Goal: Obtain resource: Obtain resource

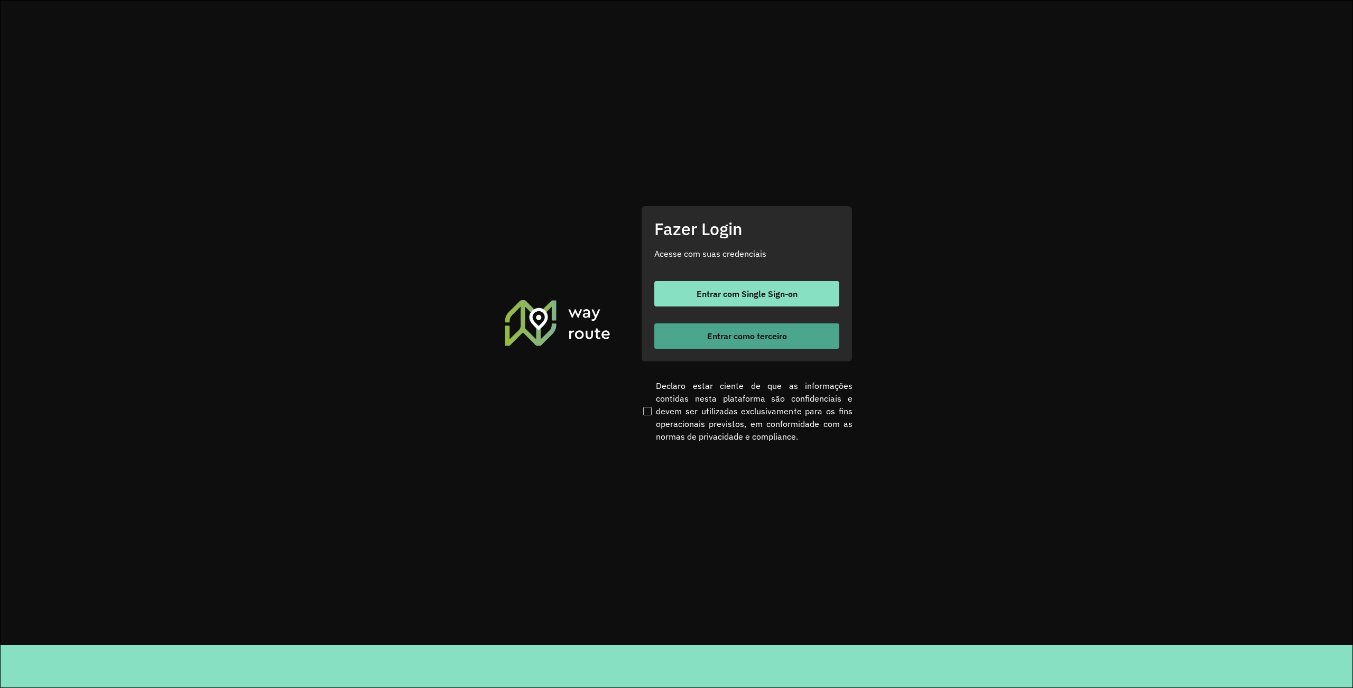
click at [771, 345] on button "Entrar como terceiro" at bounding box center [746, 335] width 185 height 25
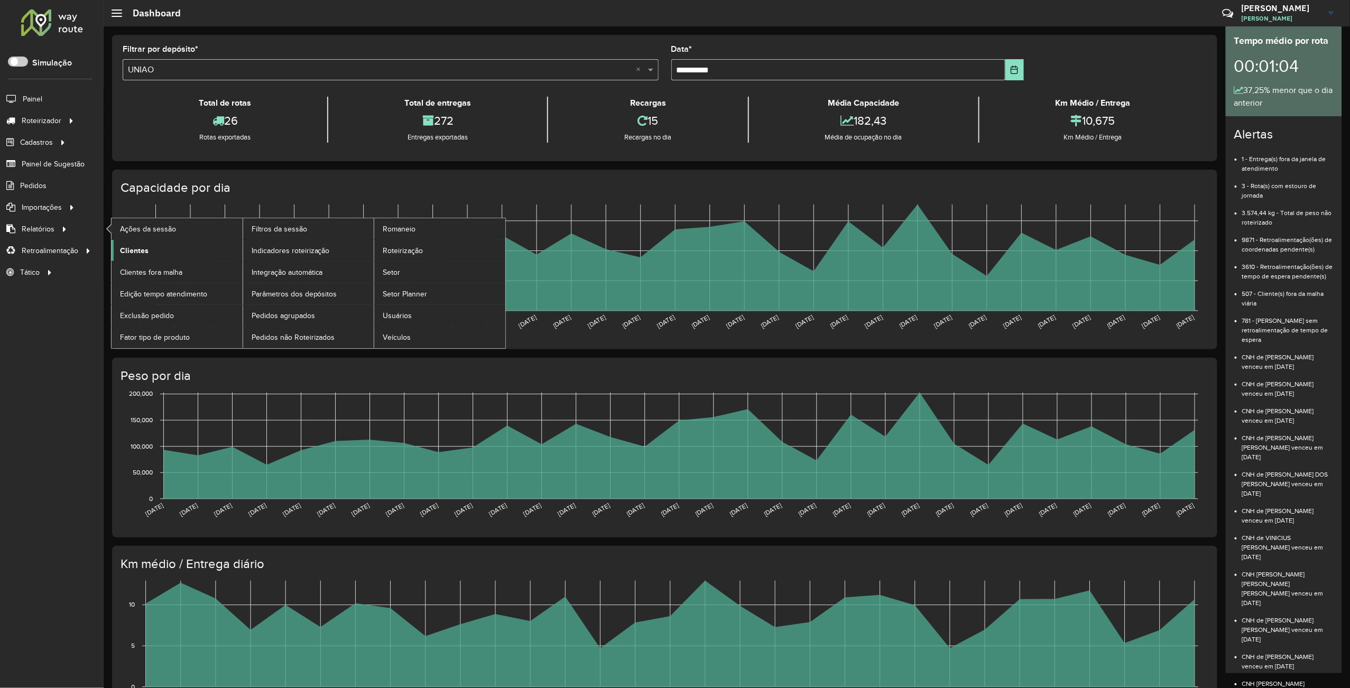
click at [145, 256] on span "Clientes" at bounding box center [134, 250] width 29 height 11
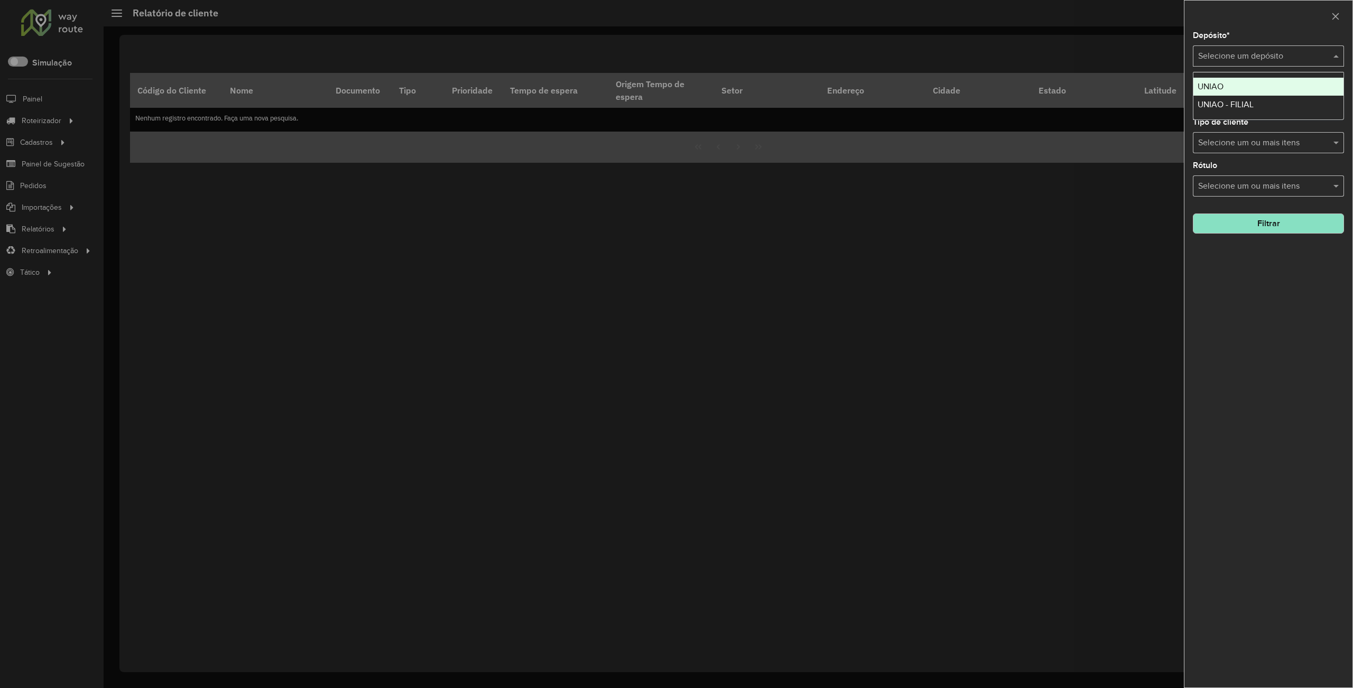
click at [1244, 60] on input "text" at bounding box center [1257, 56] width 119 height 13
click at [1226, 90] on div "UNIAO" at bounding box center [1269, 87] width 150 height 18
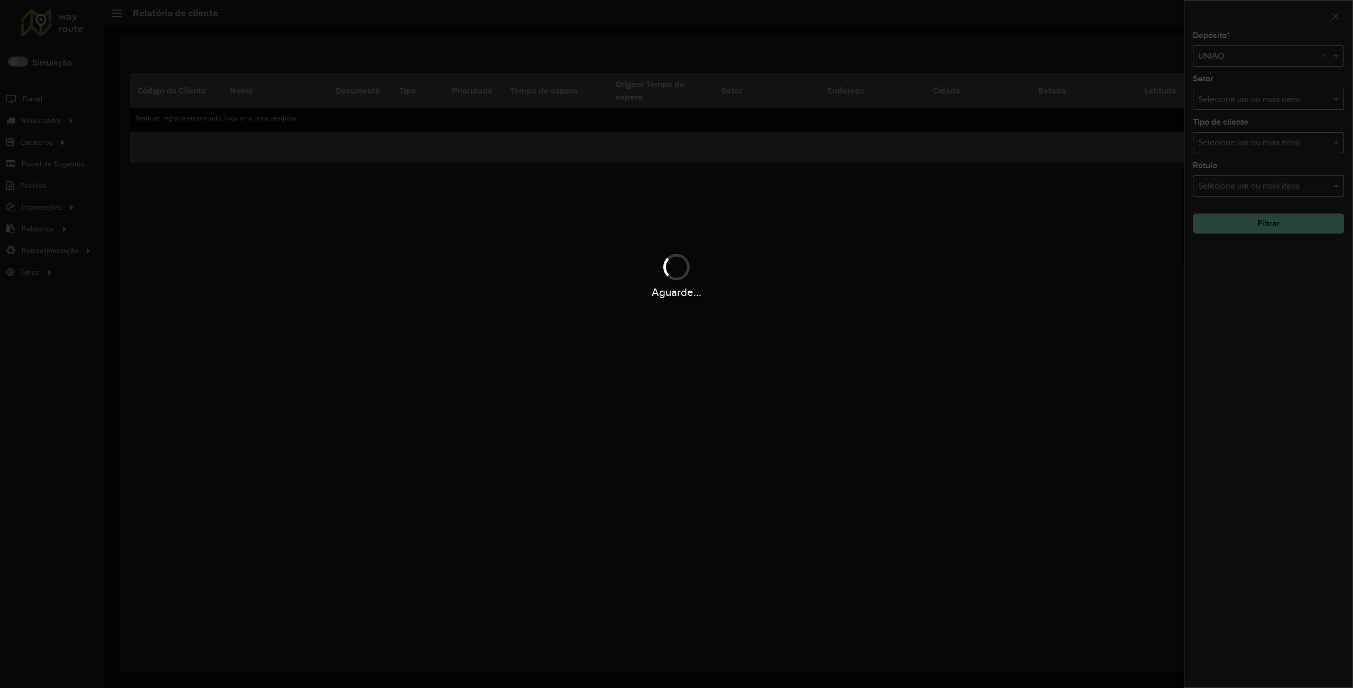
click at [1261, 227] on div "Aguarde..." at bounding box center [676, 344] width 1353 height 688
click at [1261, 227] on button "Filtrar" at bounding box center [1268, 224] width 151 height 20
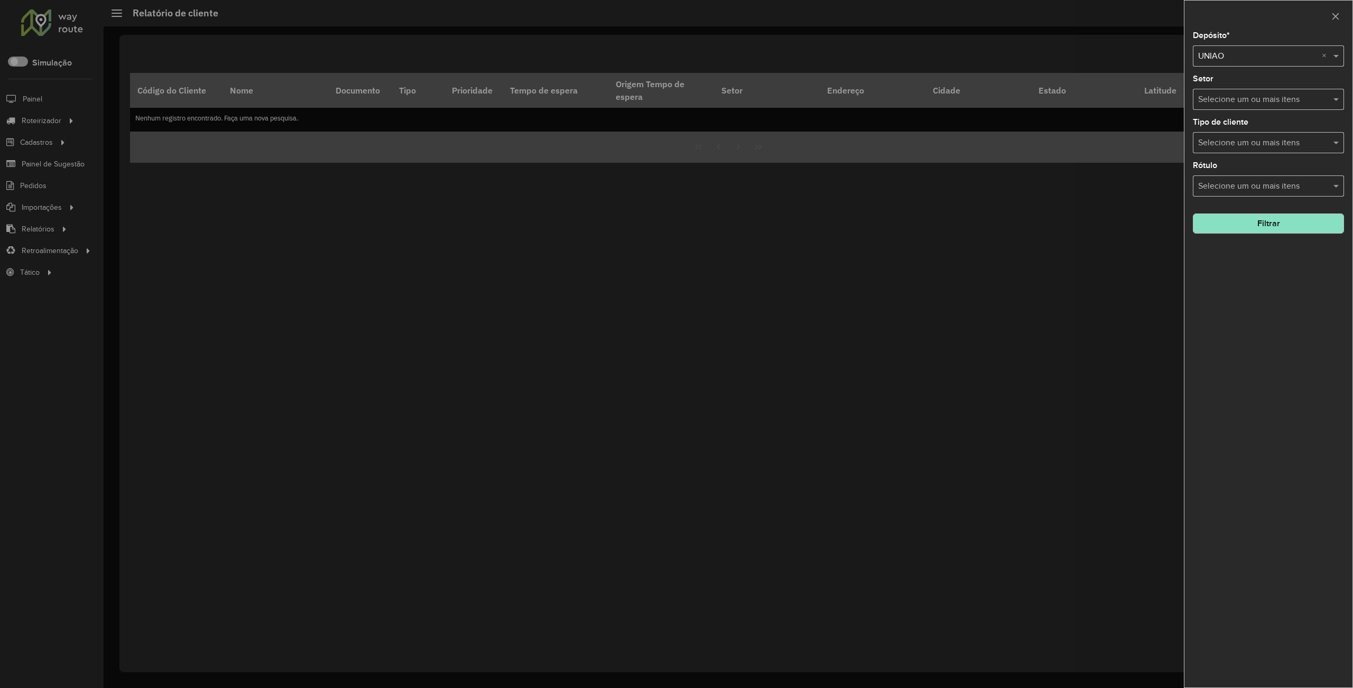
click at [0, 0] on div "Aguarde..." at bounding box center [0, 0] width 0 height 0
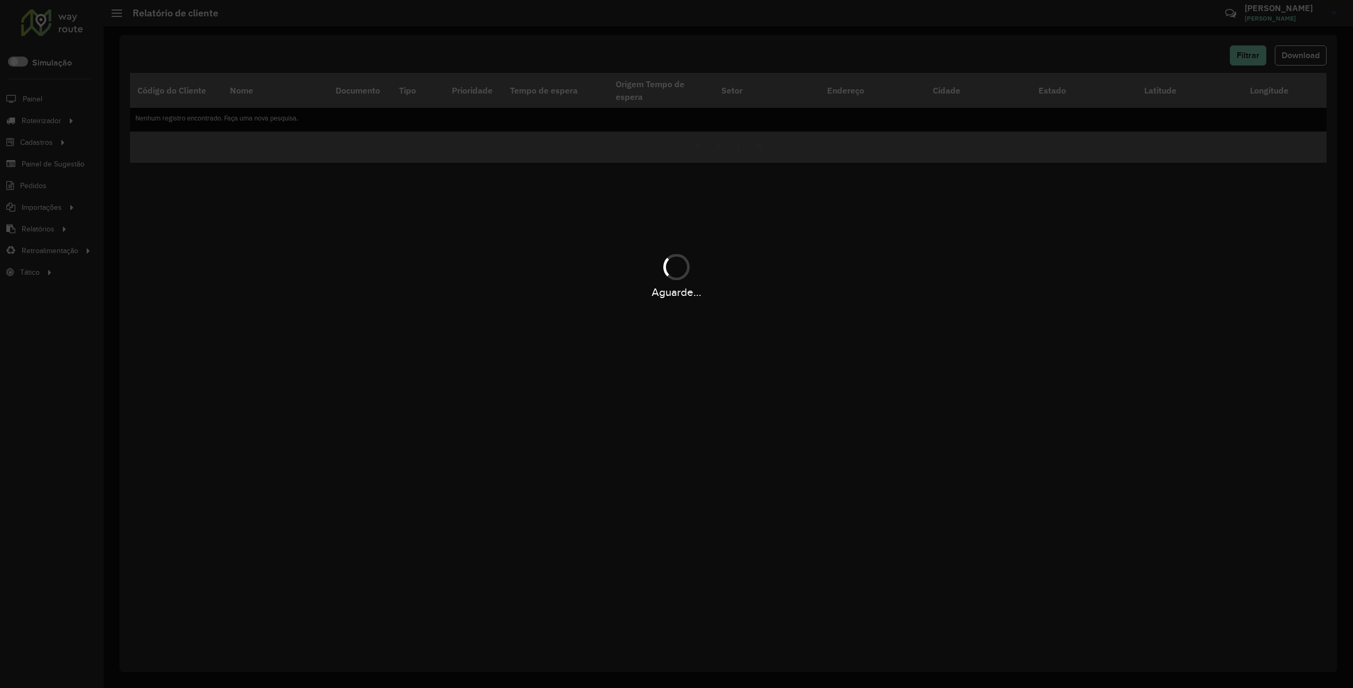
click at [1261, 227] on div "Aguarde..." at bounding box center [676, 344] width 1353 height 688
click at [1305, 69] on div "Aguarde..." at bounding box center [676, 344] width 1353 height 688
click at [1299, 62] on div "Aguarde..." at bounding box center [676, 344] width 1353 height 688
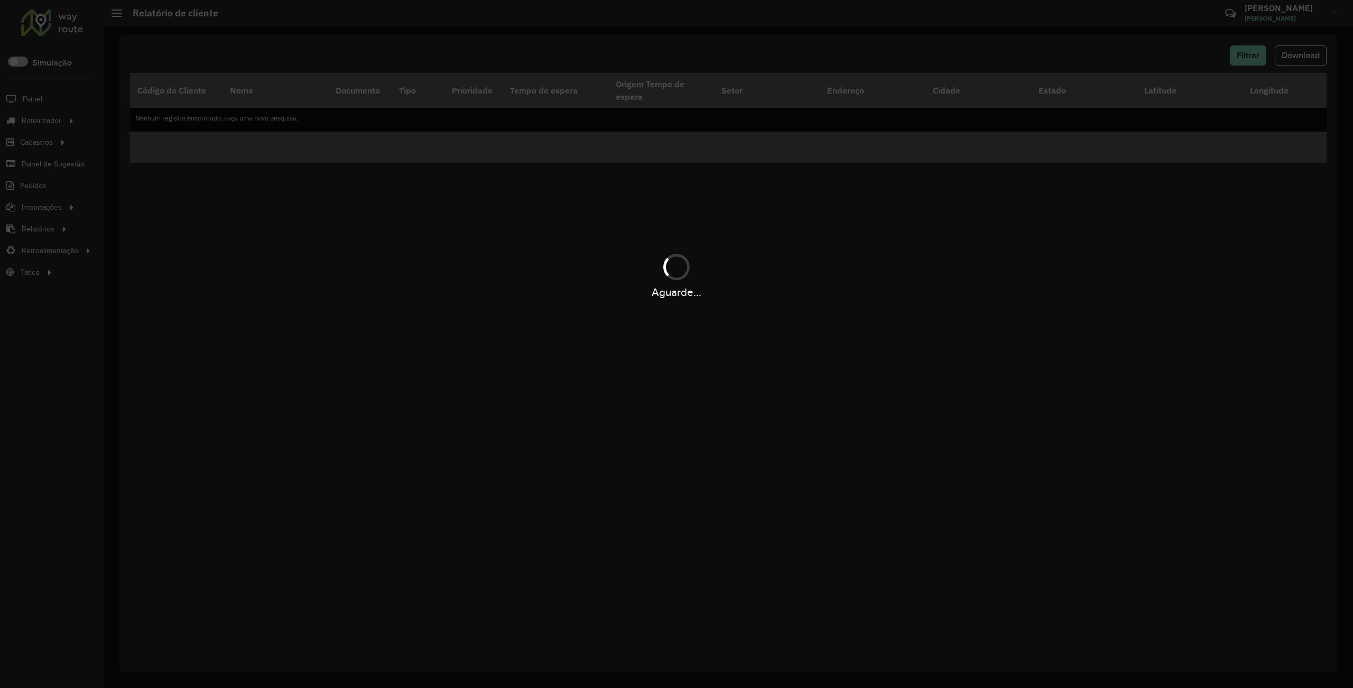
click at [1299, 62] on div "Aguarde..." at bounding box center [676, 344] width 1353 height 688
click at [1292, 61] on div "Aguarde..." at bounding box center [676, 344] width 1353 height 688
click at [1290, 60] on div "Aguarde..." at bounding box center [676, 344] width 1353 height 688
click at [1289, 55] on div "Aguarde..." at bounding box center [676, 344] width 1353 height 688
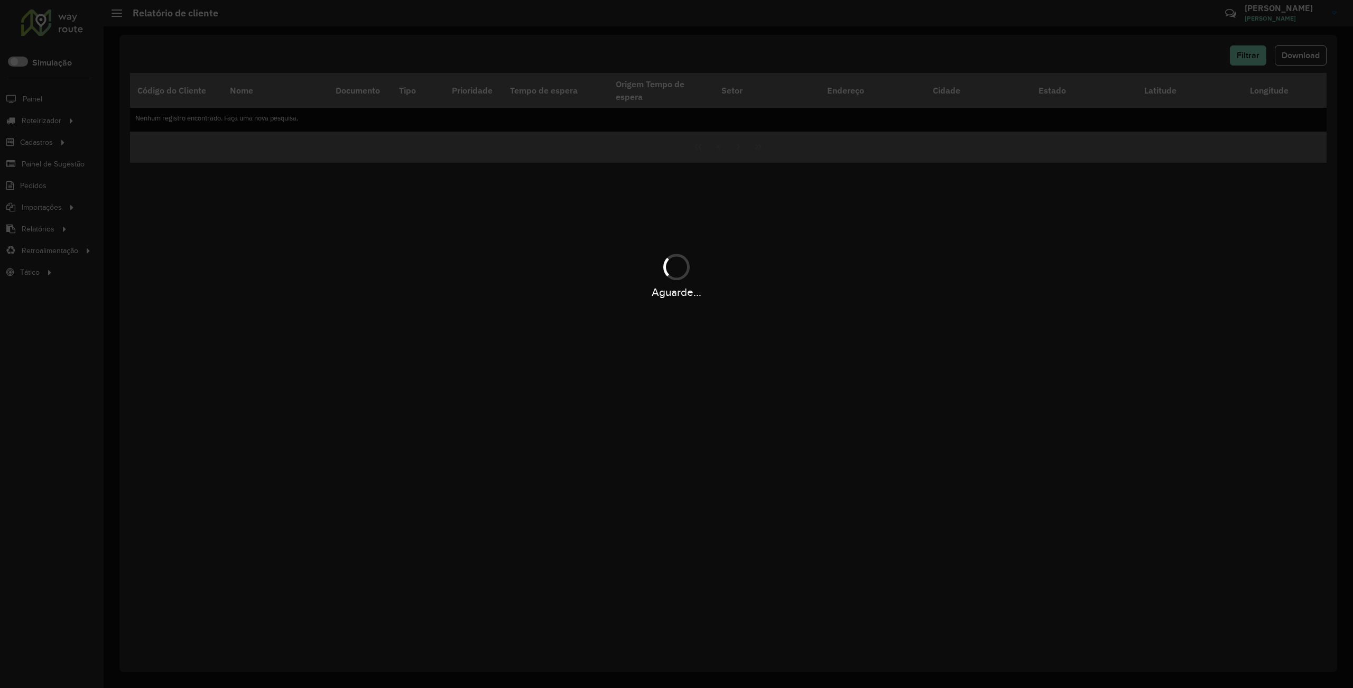
click at [1289, 53] on div "Aguarde..." at bounding box center [676, 344] width 1353 height 688
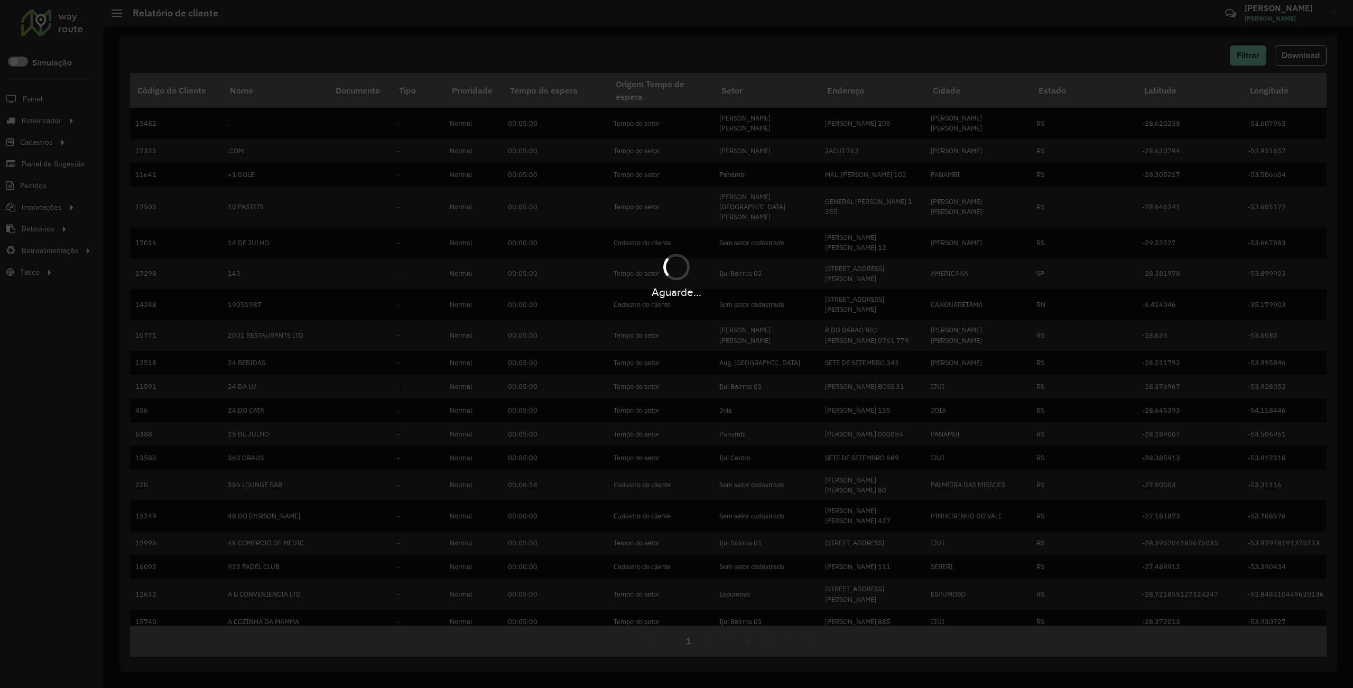
click at [1291, 53] on div "Aguarde..." at bounding box center [676, 344] width 1353 height 688
click at [1303, 53] on div "Aguarde..." at bounding box center [676, 344] width 1353 height 688
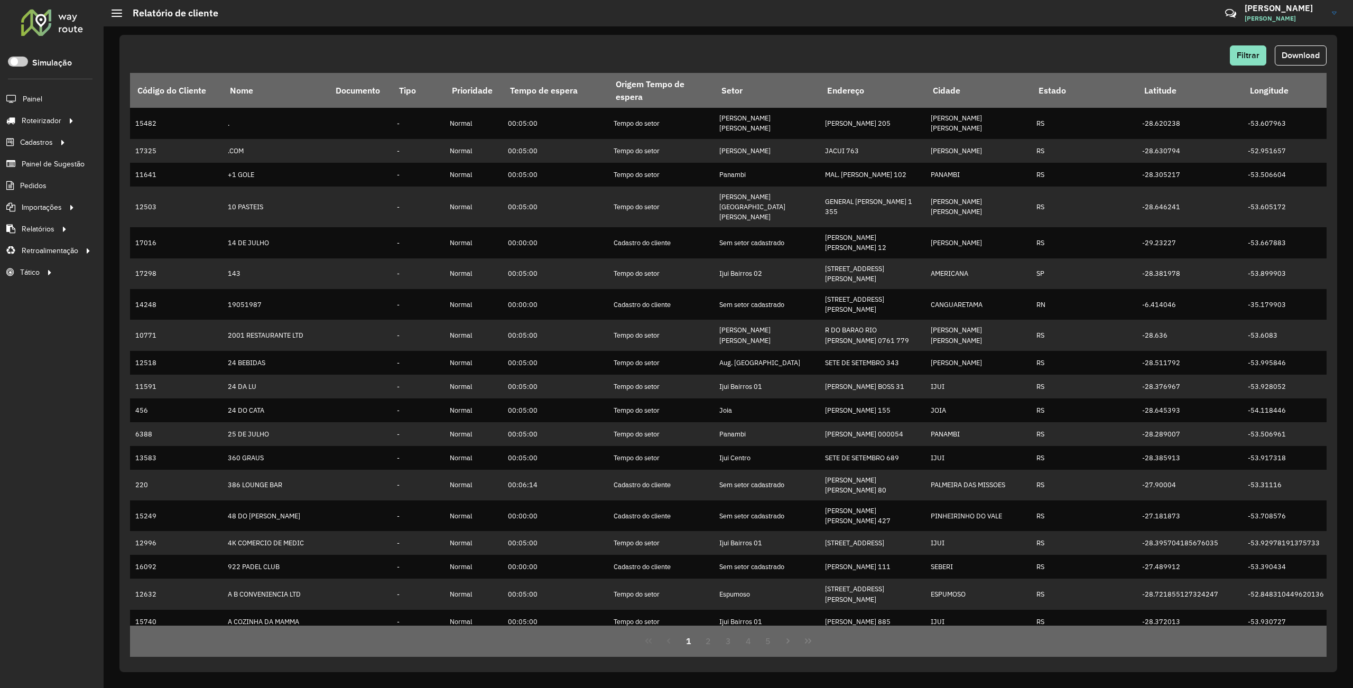
click at [1303, 53] on span "Download" at bounding box center [1301, 55] width 38 height 9
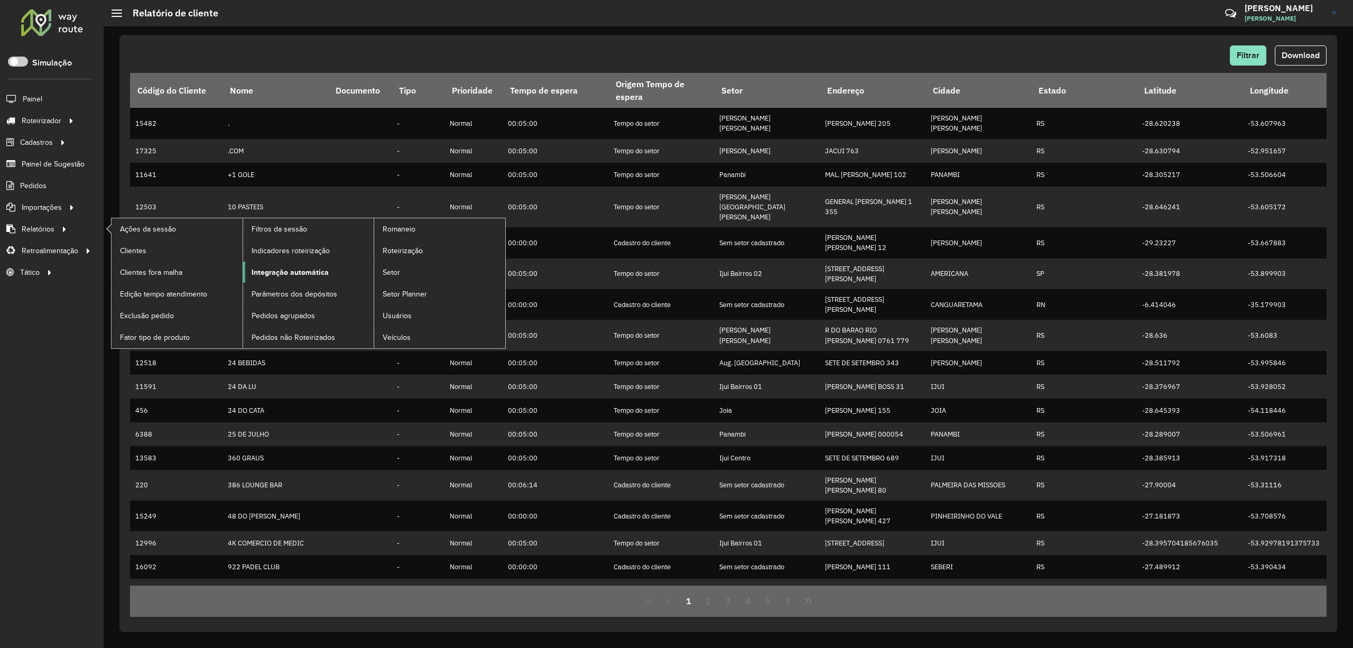
click at [306, 264] on link "Integração automática" at bounding box center [308, 272] width 131 height 21
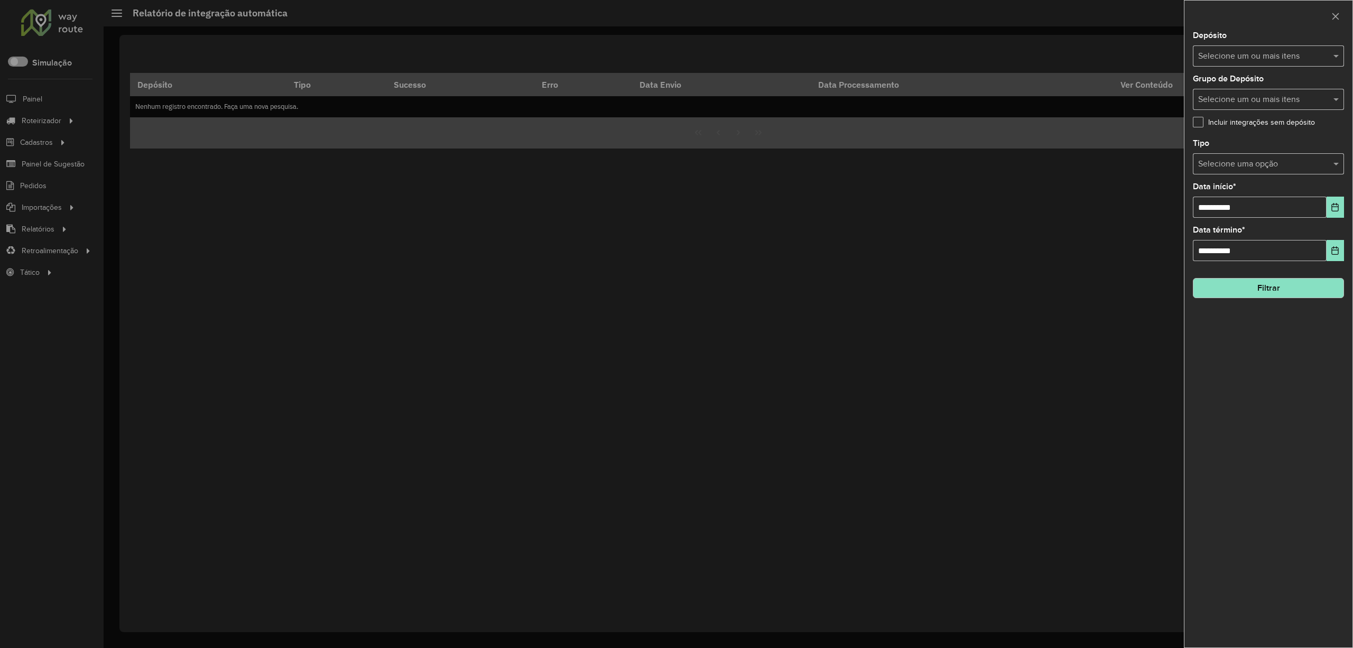
click at [929, 32] on div at bounding box center [676, 324] width 1353 height 648
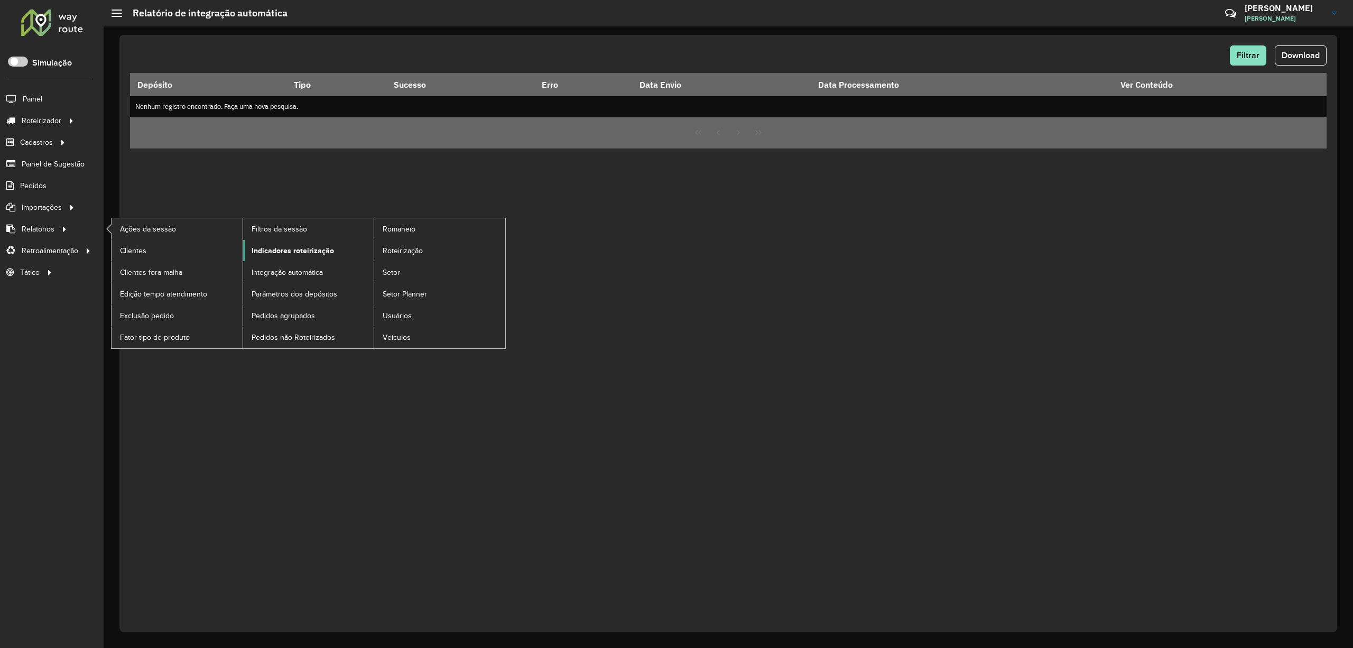
click at [308, 255] on span "Indicadores roteirização" at bounding box center [293, 250] width 82 height 11
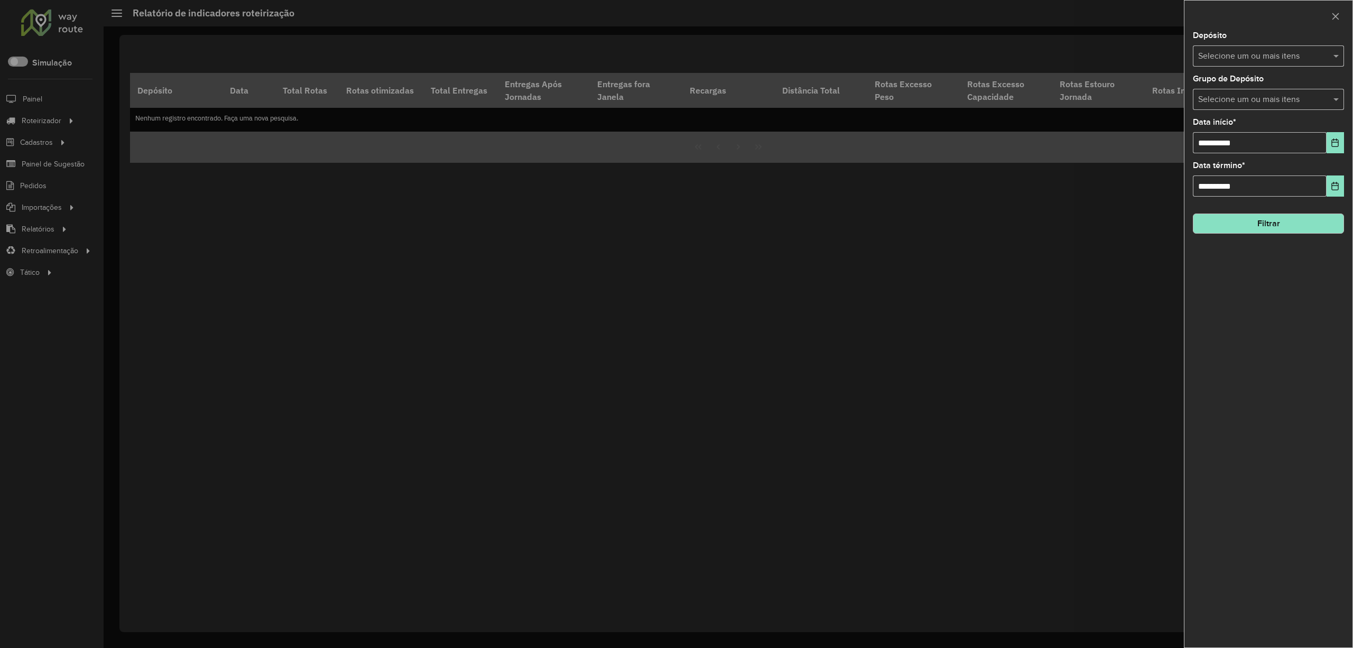
click at [1285, 56] on input "text" at bounding box center [1263, 56] width 135 height 13
click at [1242, 108] on div "UNIAO" at bounding box center [1269, 109] width 150 height 18
click at [1333, 151] on button "Choose Date" at bounding box center [1335, 142] width 17 height 21
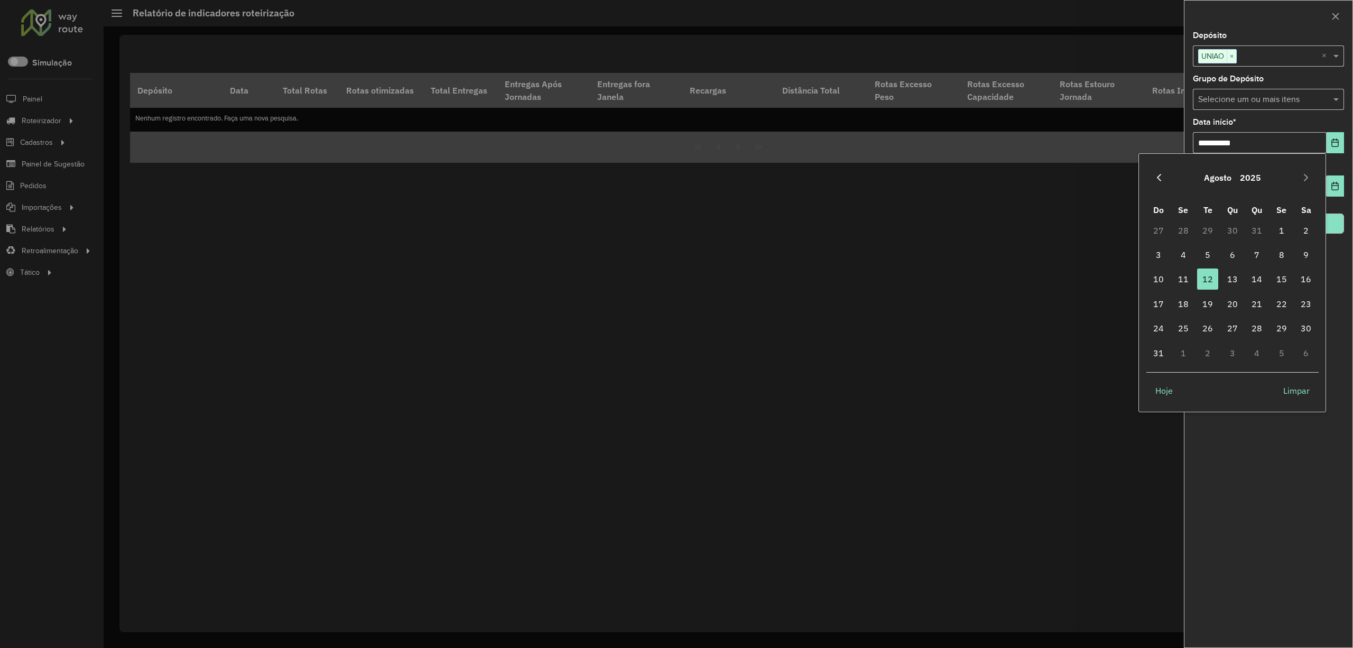
click at [1163, 181] on icon "Previous Month" at bounding box center [1159, 177] width 8 height 8
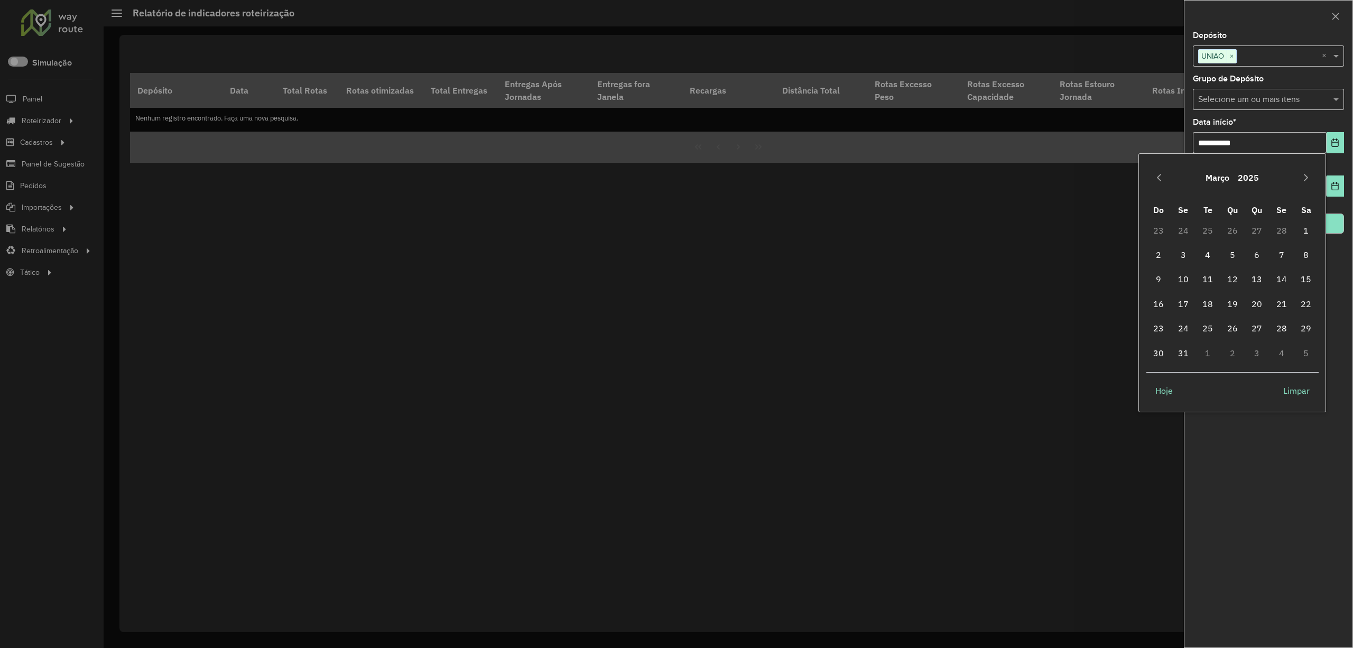
click at [1163, 181] on icon "Previous Month" at bounding box center [1159, 177] width 8 height 8
click at [1239, 235] on span "1" at bounding box center [1232, 230] width 21 height 21
type input "**********"
click at [1242, 234] on div "**********" at bounding box center [1269, 340] width 168 height 616
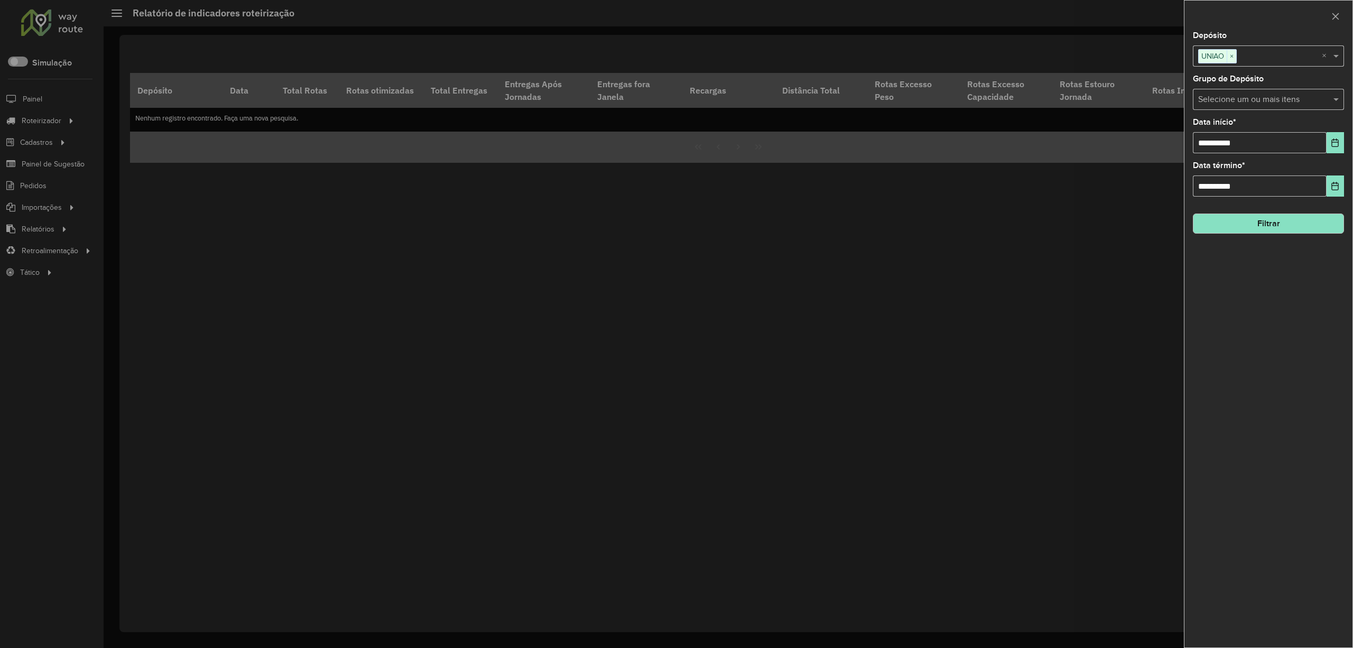
click at [1244, 226] on button "Filtrar" at bounding box center [1268, 224] width 151 height 20
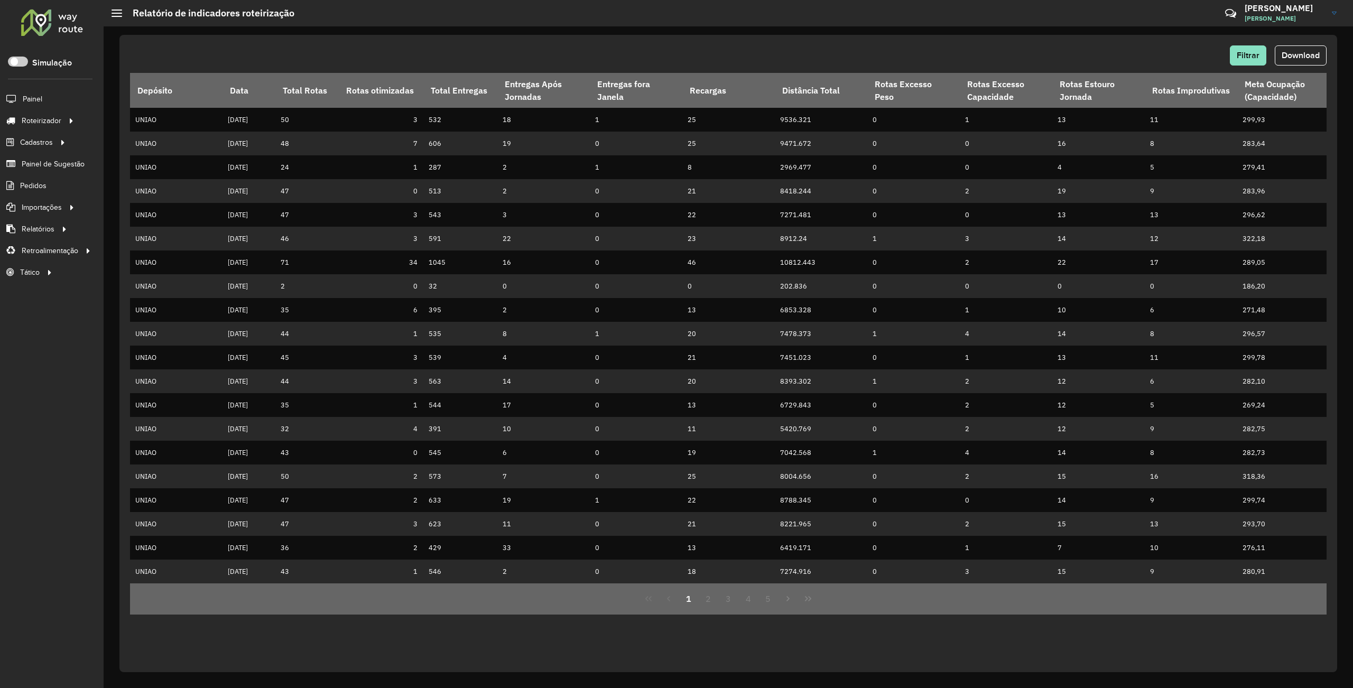
click at [1315, 57] on span "Download" at bounding box center [1301, 55] width 38 height 9
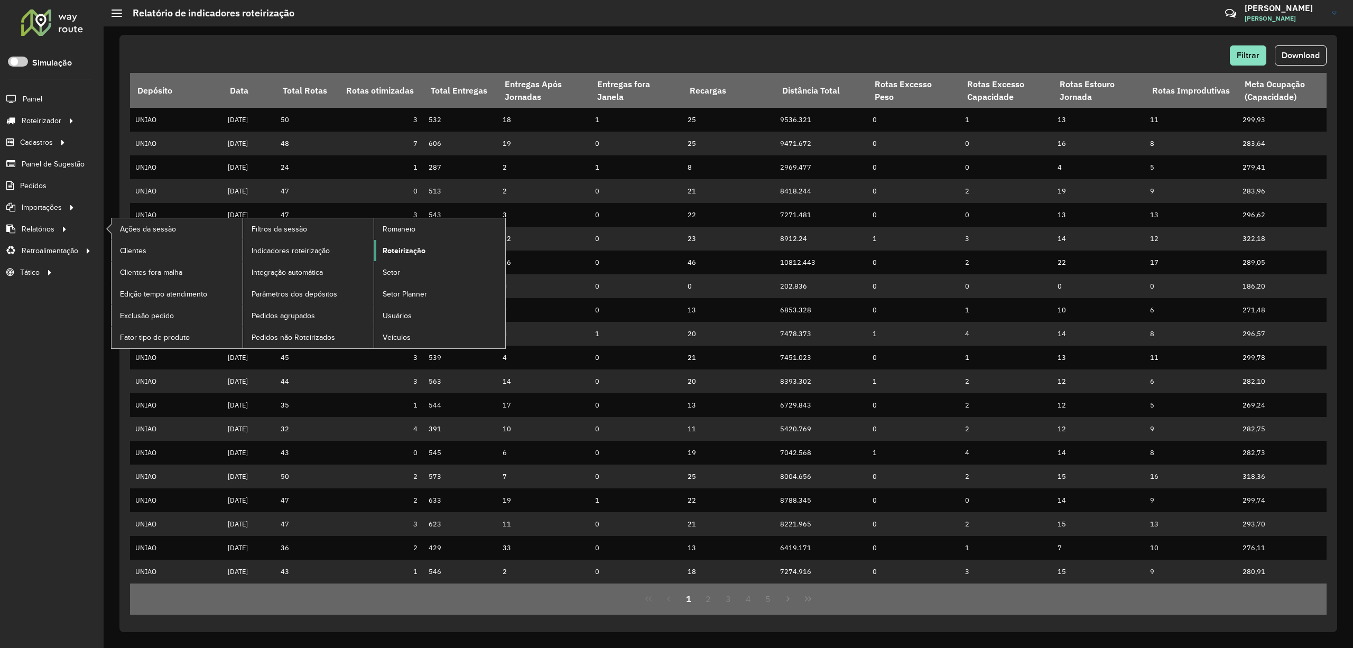
click at [419, 254] on span "Roteirização" at bounding box center [404, 250] width 43 height 11
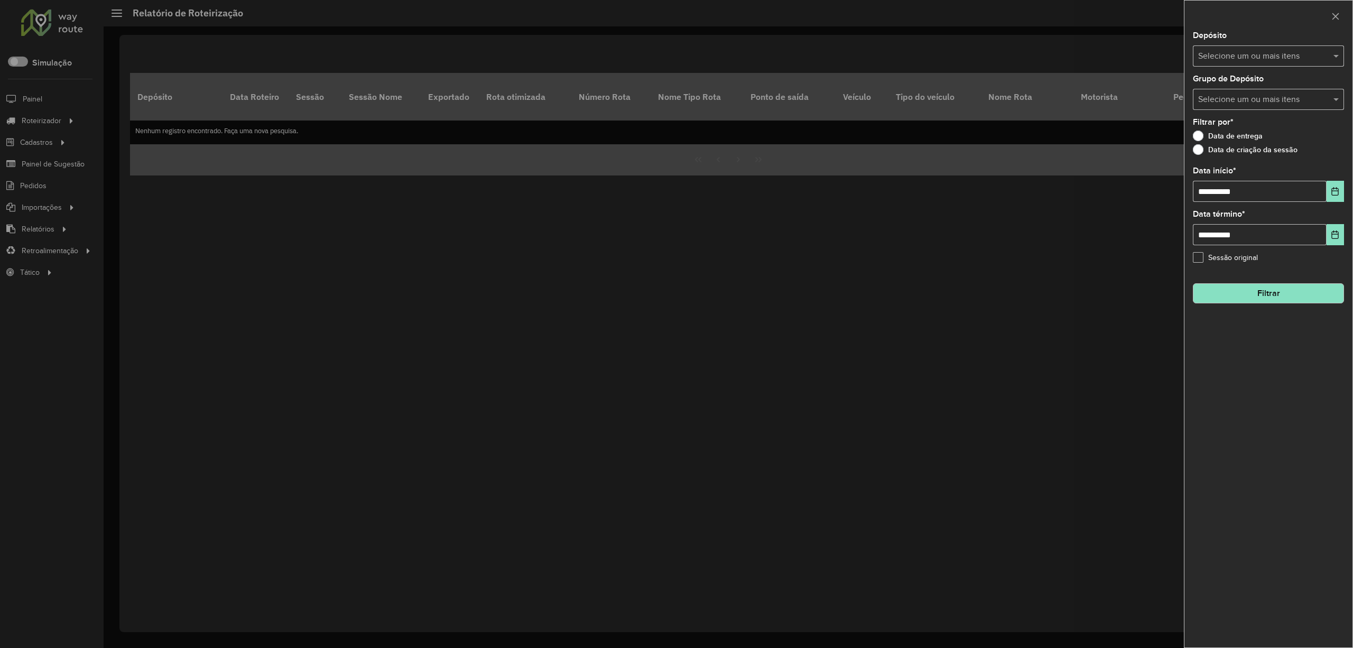
click at [1284, 53] on input "text" at bounding box center [1263, 56] width 135 height 13
click at [1218, 105] on div "UNIAO" at bounding box center [1269, 109] width 150 height 18
click at [1326, 183] on span "**********" at bounding box center [1268, 191] width 151 height 21
click at [1332, 187] on icon "Choose Date" at bounding box center [1335, 191] width 8 height 8
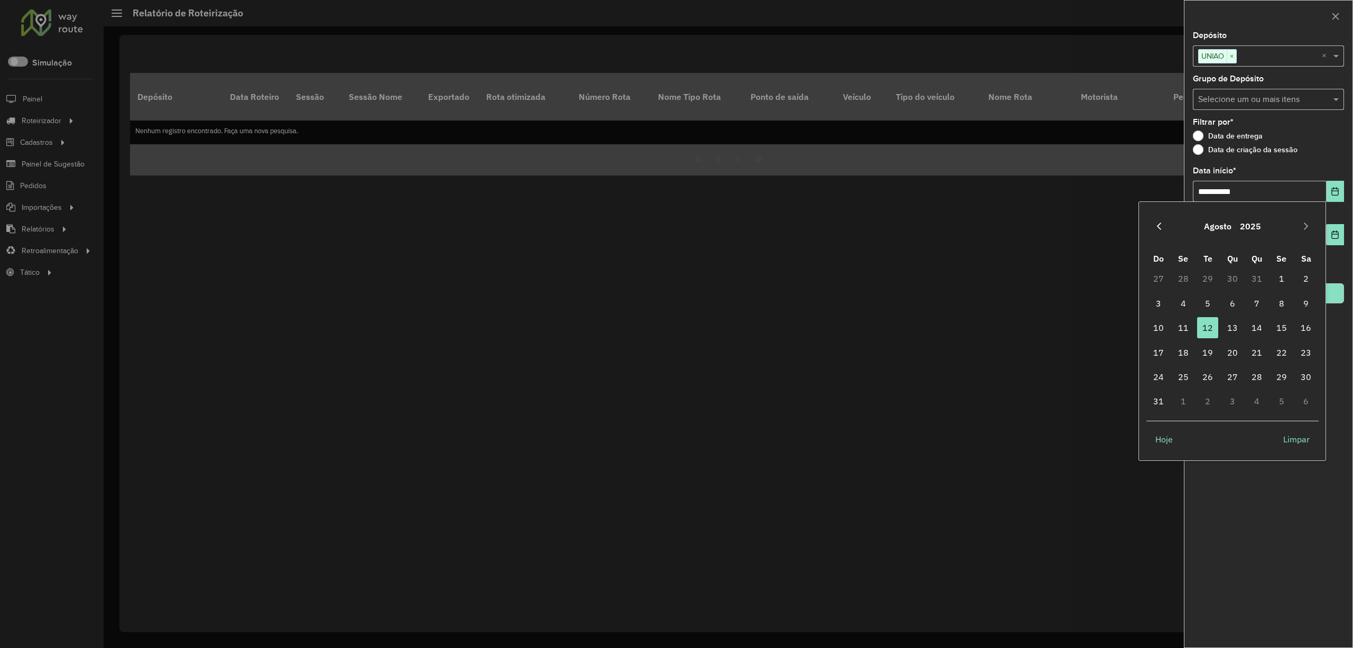
click at [1161, 223] on icon "Previous Month" at bounding box center [1159, 226] width 8 height 8
click at [1155, 223] on icon "Previous Month" at bounding box center [1159, 226] width 8 height 8
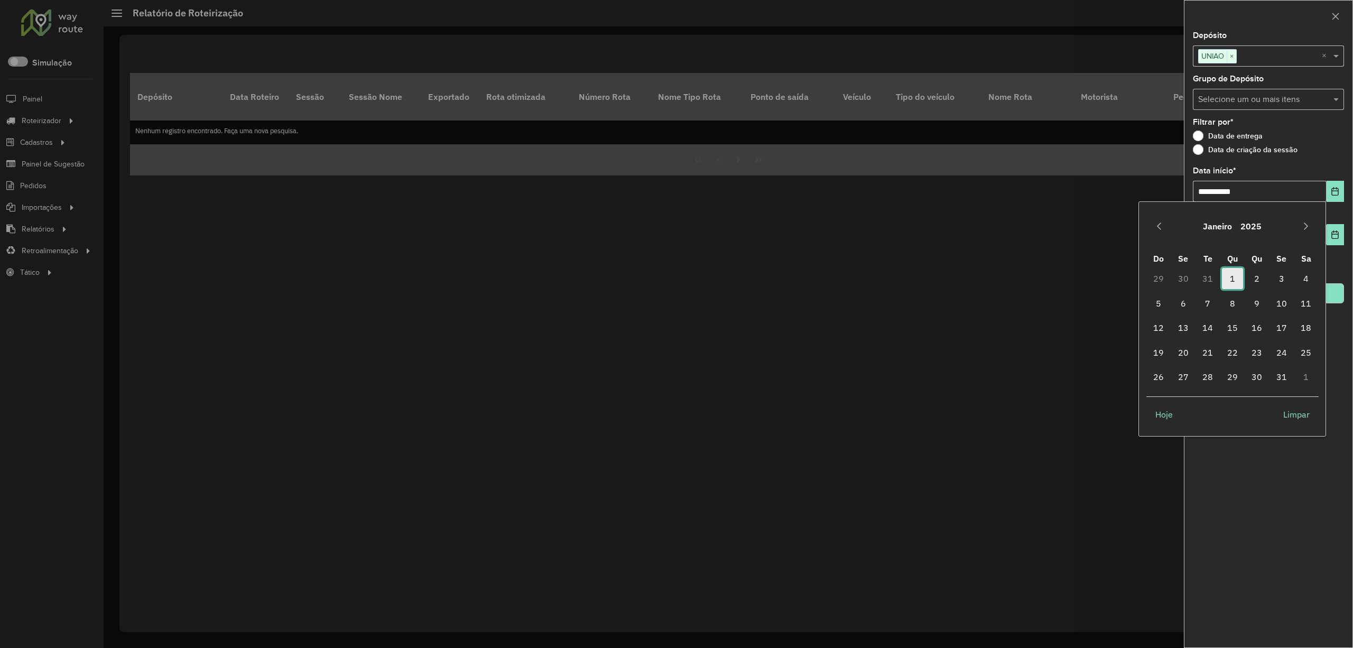
click at [1228, 273] on span "1" at bounding box center [1232, 278] width 21 height 21
type input "**********"
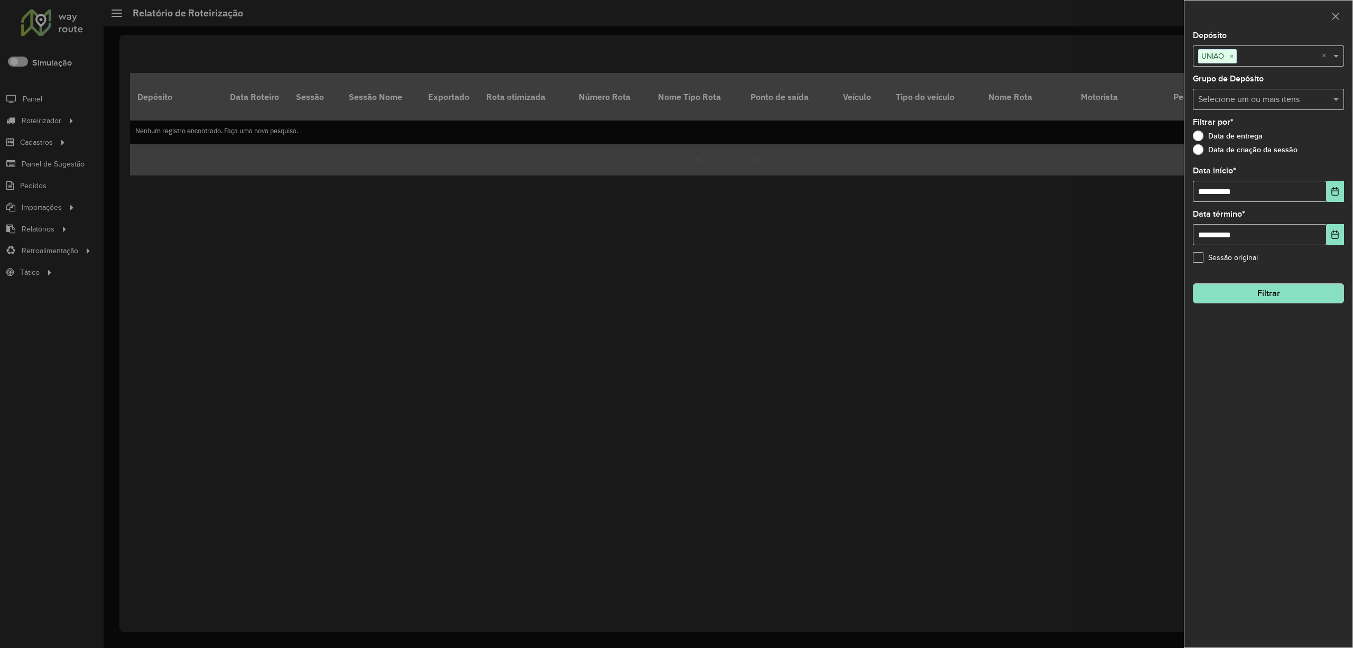
click at [1248, 303] on div "**********" at bounding box center [1269, 340] width 168 height 616
click at [1248, 294] on button "Filtrar" at bounding box center [1268, 293] width 151 height 20
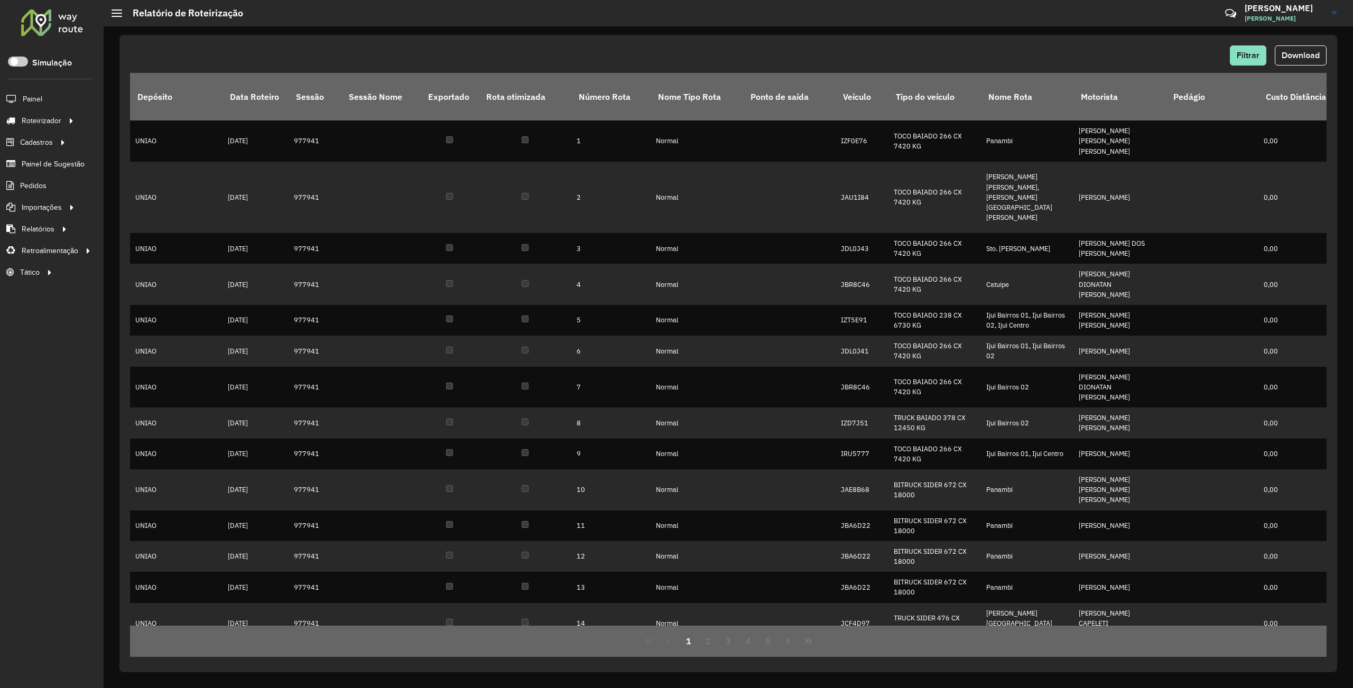
click at [1300, 70] on div "Filtrar Download" at bounding box center [728, 58] width 1197 height 27
click at [1297, 62] on button "Download" at bounding box center [1301, 55] width 52 height 20
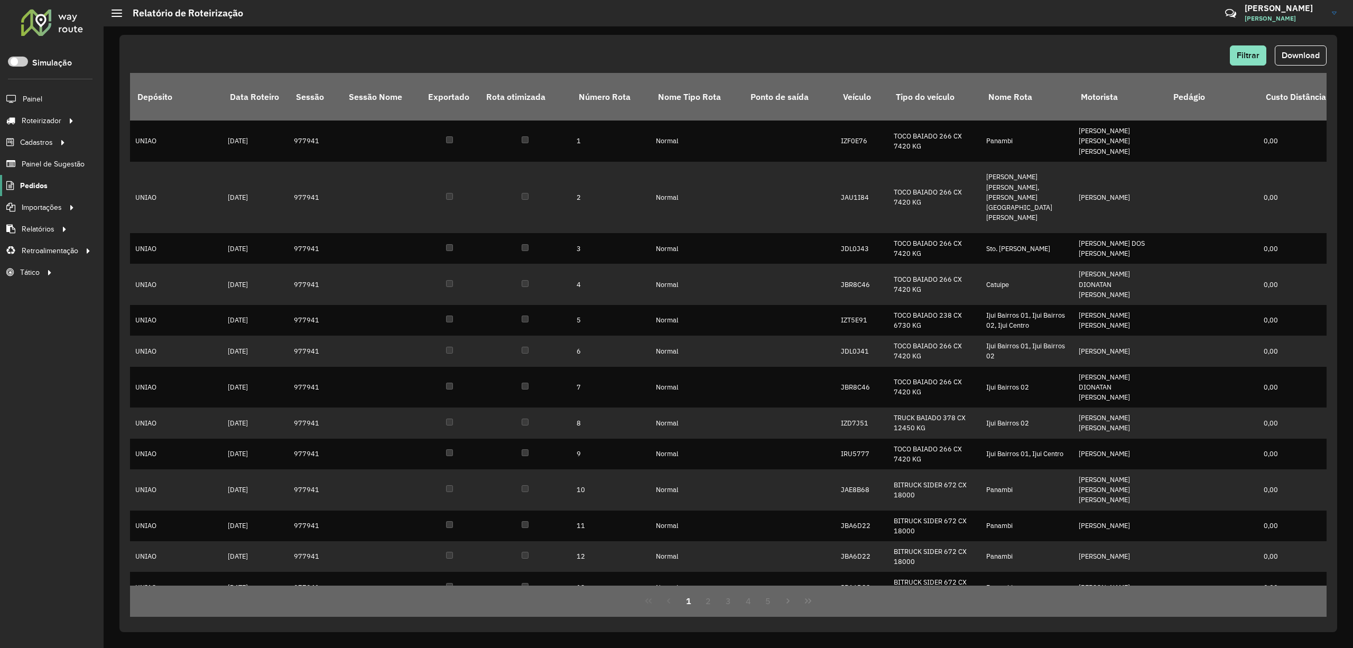
click at [32, 189] on span "Pedidos" at bounding box center [33, 185] width 27 height 11
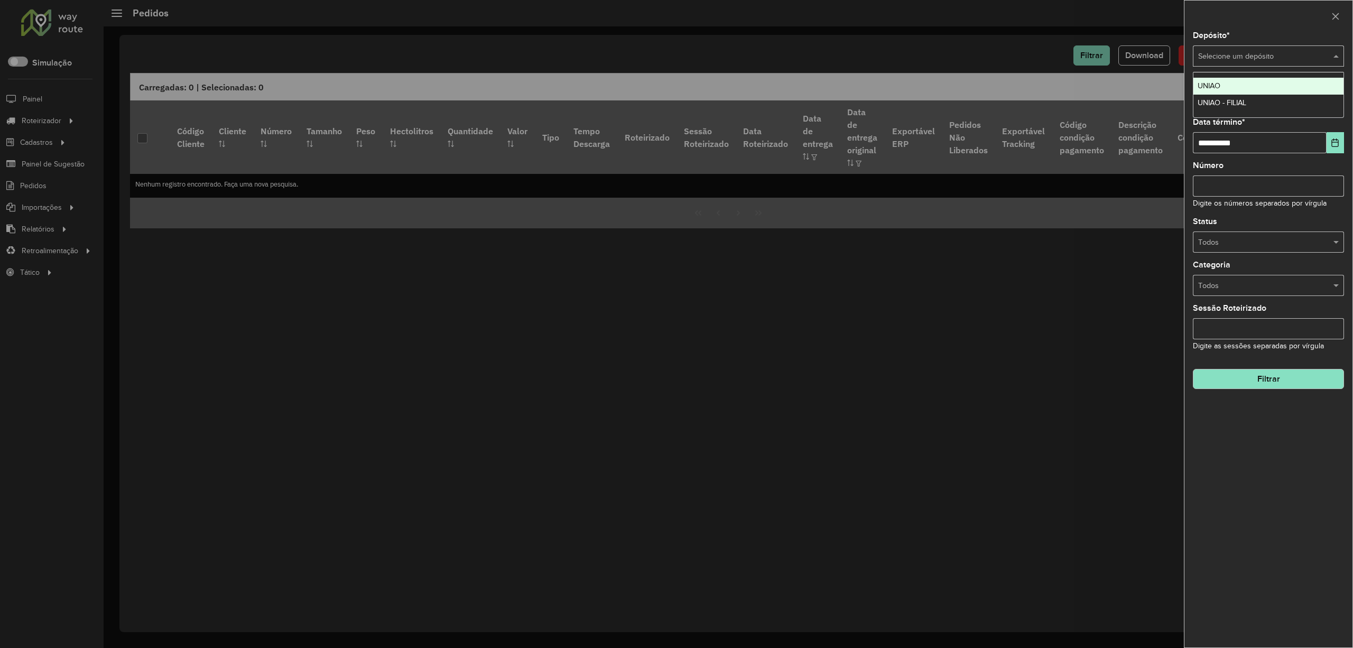
click at [1281, 58] on input "text" at bounding box center [1257, 57] width 119 height 12
click at [1242, 89] on div "UNIAO" at bounding box center [1269, 86] width 150 height 17
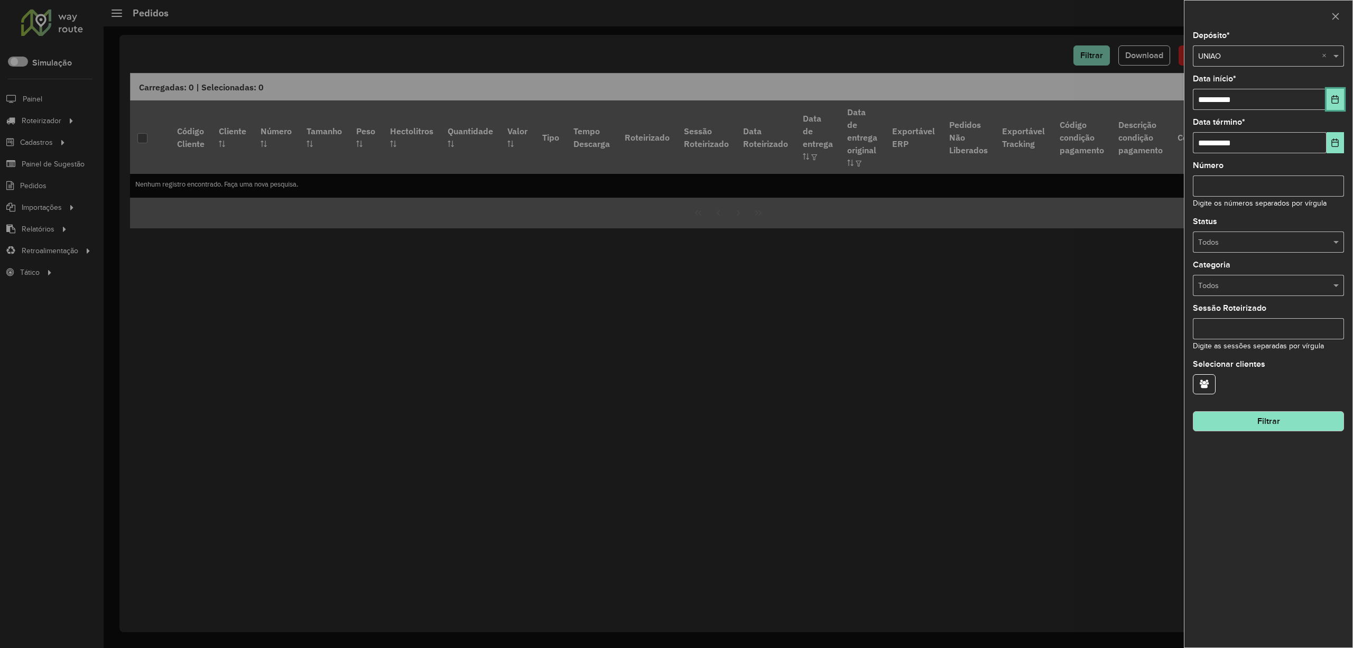
click at [1335, 95] on icon "Choose Date" at bounding box center [1335, 99] width 8 height 8
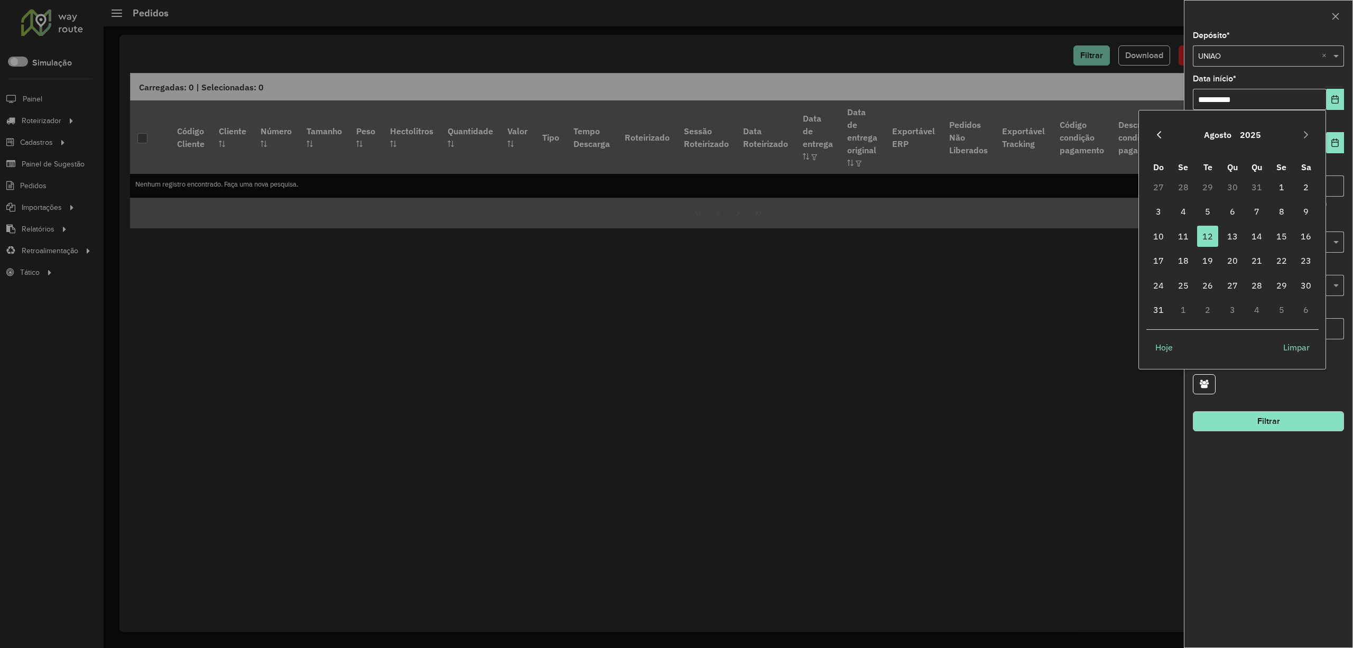
click at [1164, 126] on button "Previous Month" at bounding box center [1159, 134] width 17 height 17
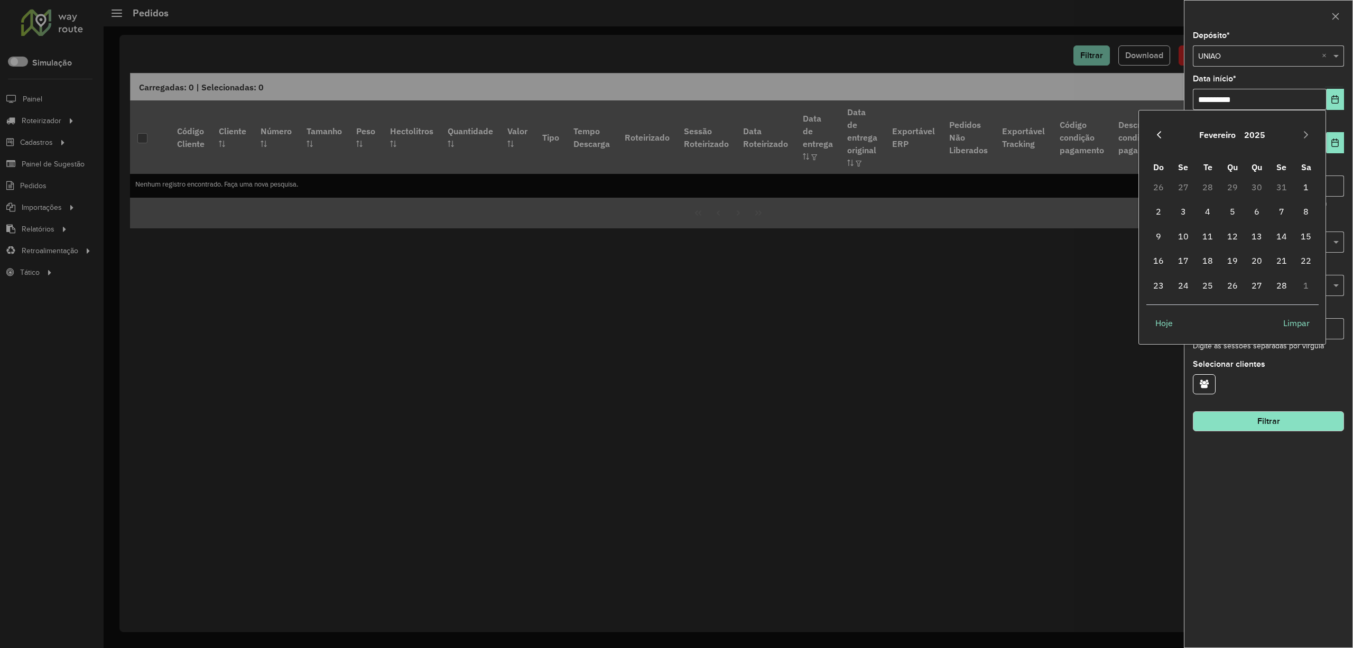
click at [1164, 126] on button "Previous Month" at bounding box center [1159, 134] width 17 height 17
click at [1232, 180] on span "1" at bounding box center [1232, 187] width 21 height 21
type input "**********"
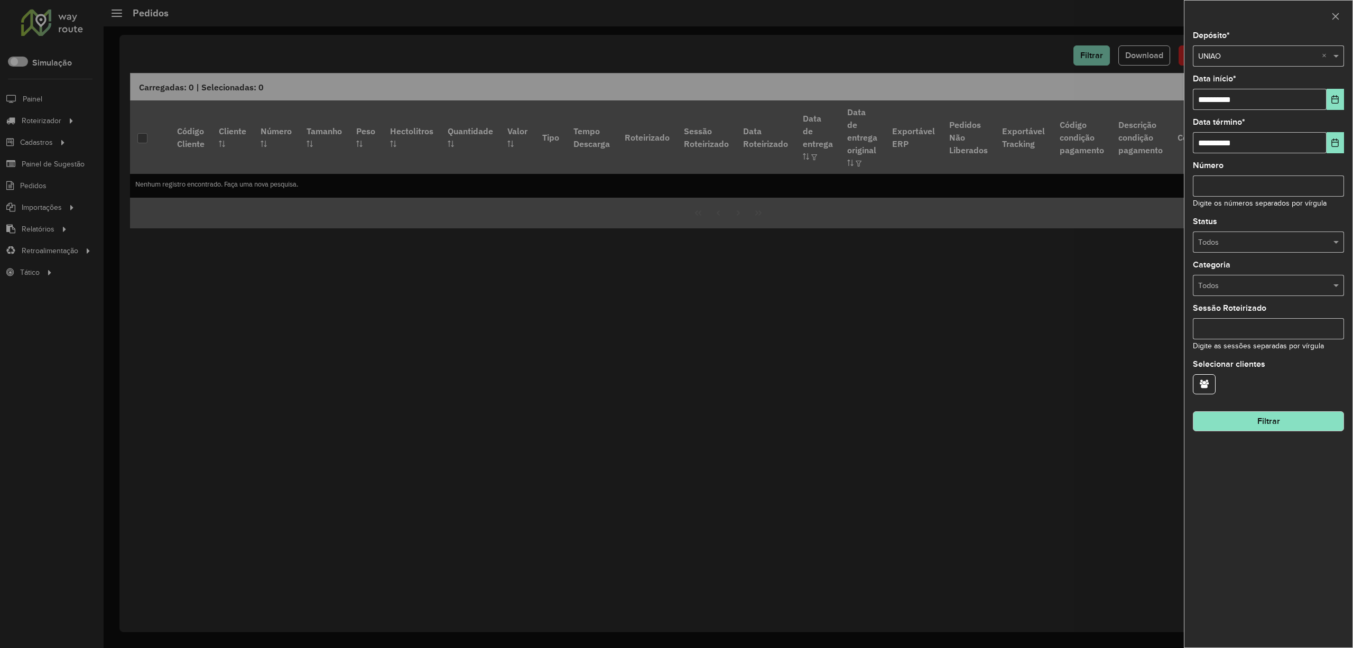
click at [1282, 421] on button "Filtrar" at bounding box center [1268, 421] width 151 height 20
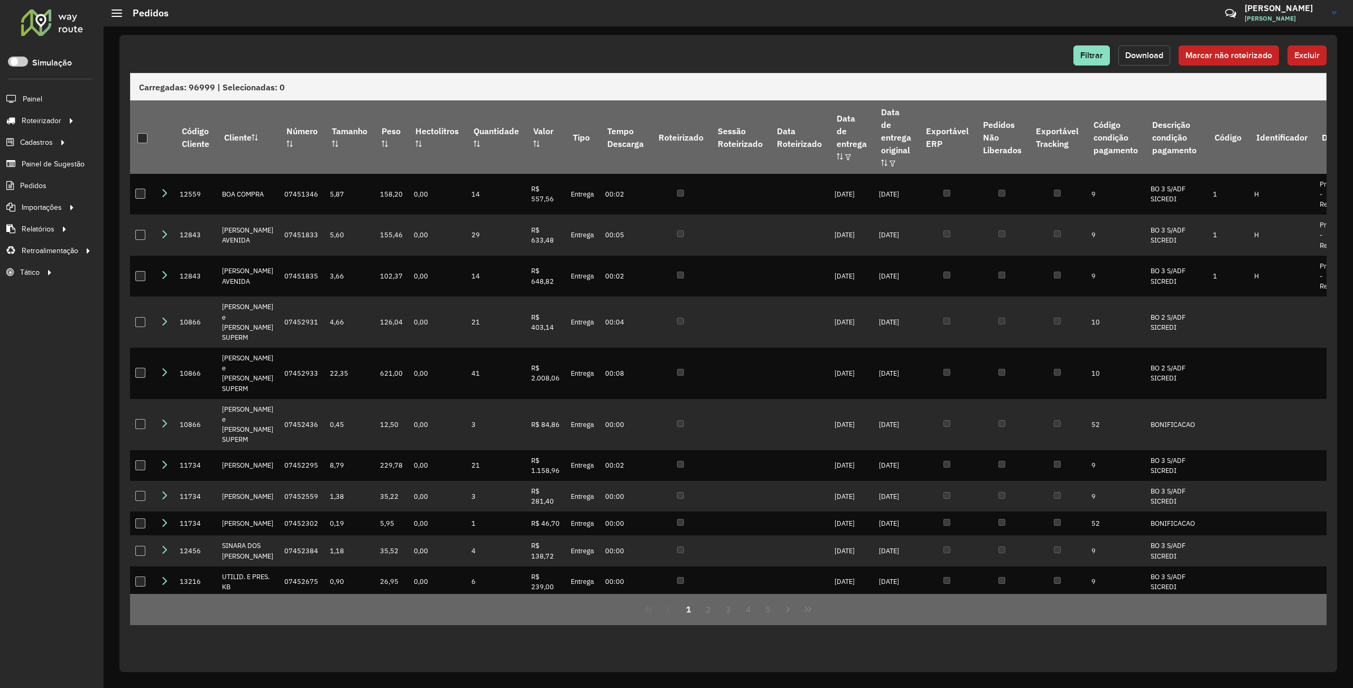
click at [1166, 48] on button "Download" at bounding box center [1144, 55] width 52 height 20
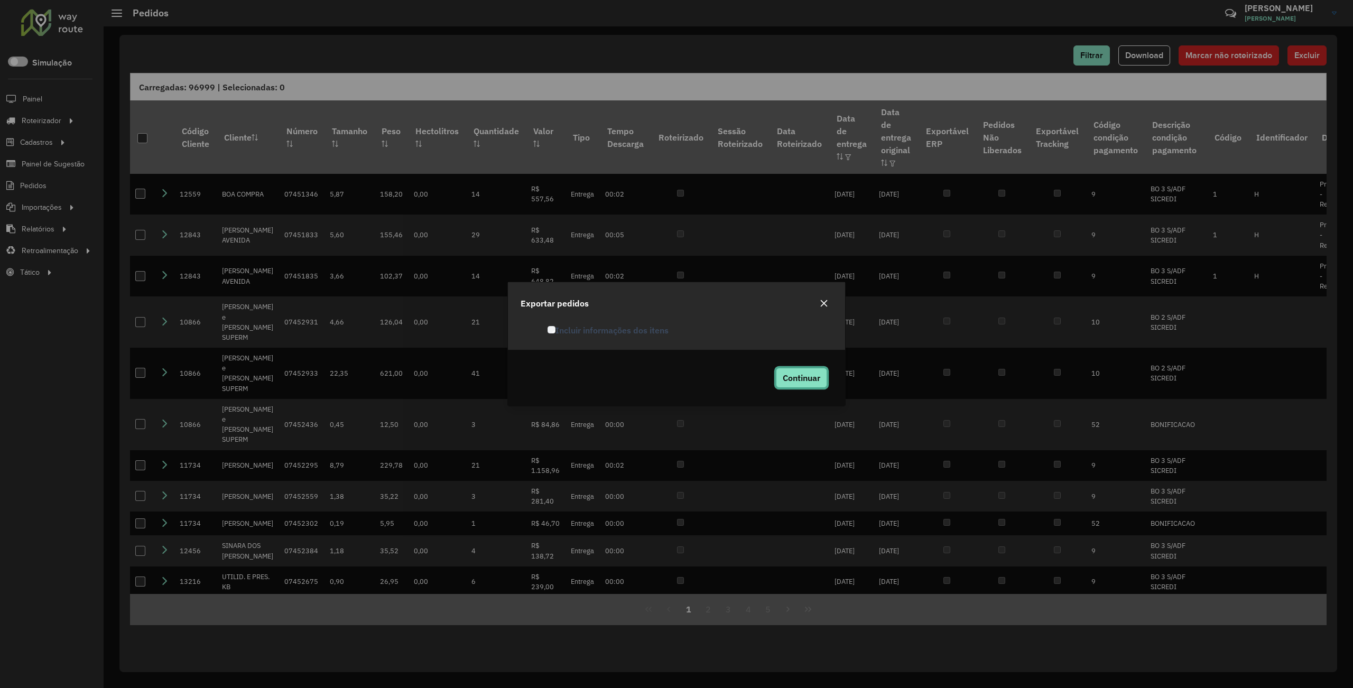
click at [808, 377] on span "Continuar" at bounding box center [802, 378] width 38 height 11
